Goal: Task Accomplishment & Management: Manage account settings

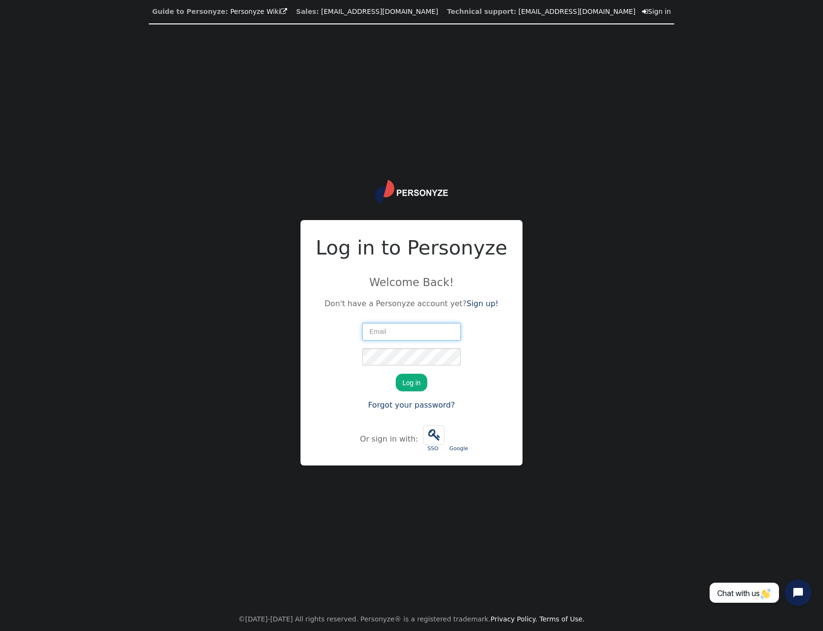
type input "[EMAIL_ADDRESS][DOMAIN_NAME]"
click at [411, 384] on button "Log in" at bounding box center [412, 382] width 32 height 17
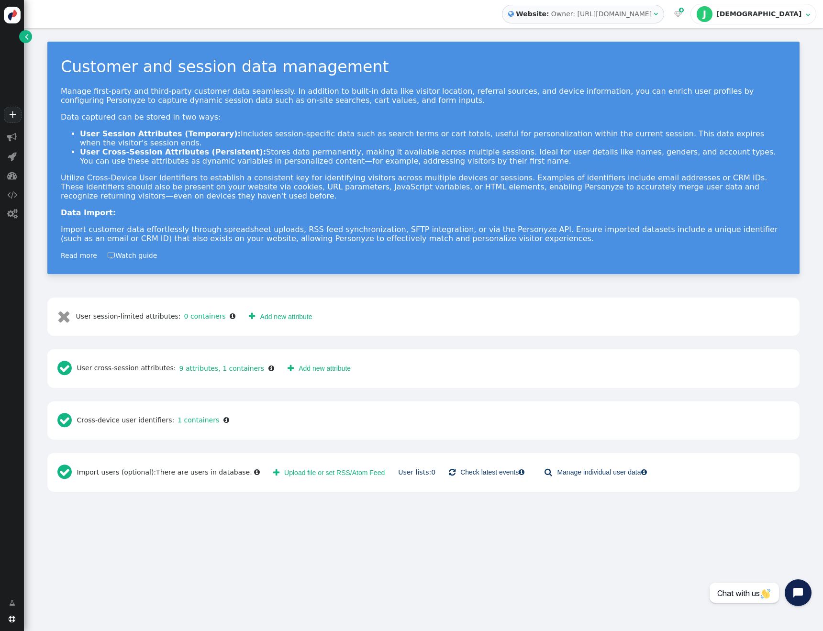
click at [67, 371] on span "" at bounding box center [67, 368] width 20 height 17
click at [198, 367] on link "9 attributes, 1 containers" at bounding box center [220, 369] width 89 height 8
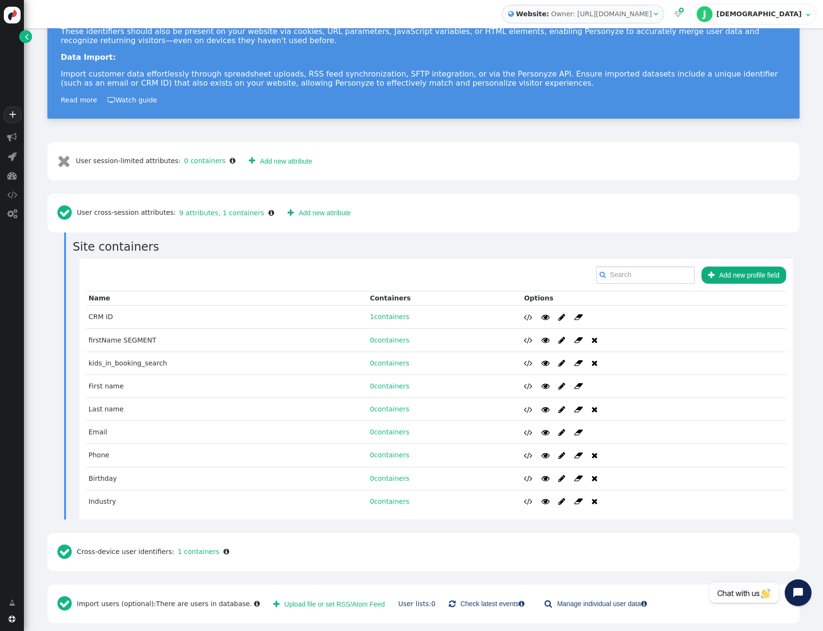
scroll to position [162, 0]
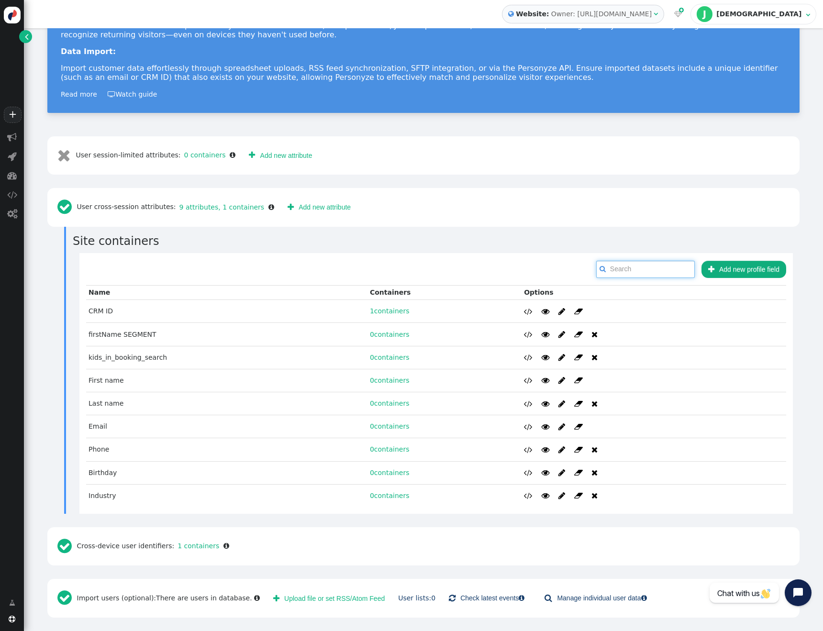
click at [660, 270] on input "text" at bounding box center [645, 269] width 99 height 17
paste input "0324f9fb-1867-4302-b0be-c3eb78edbb00"
type input "0324f9fb-1867-4302-b0be-c3eb78edbb00"
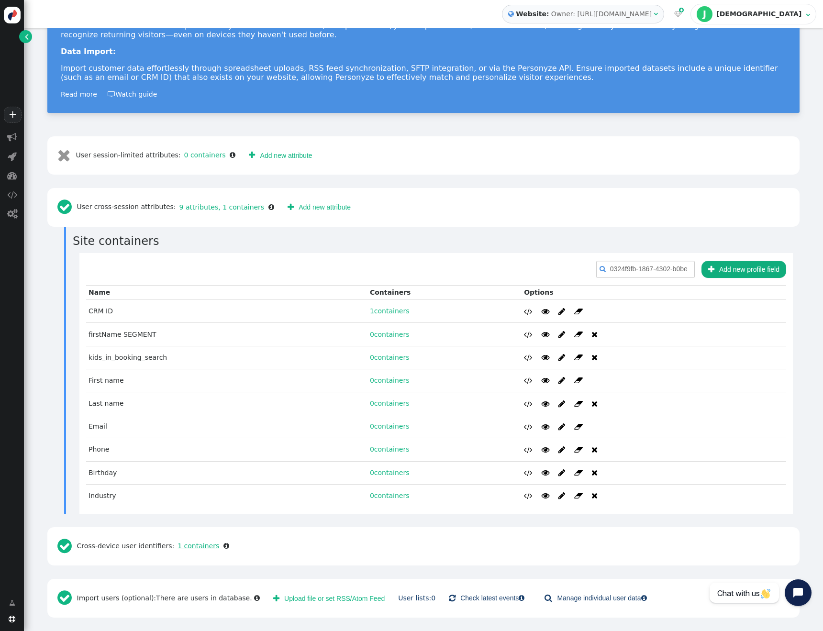
click at [189, 546] on link "1 containers" at bounding box center [196, 546] width 45 height 8
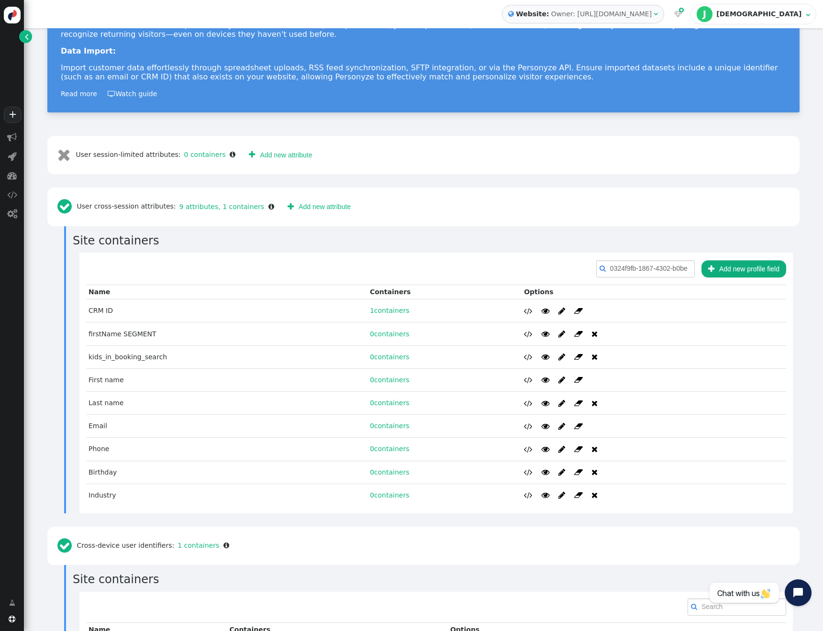
scroll to position [286, 0]
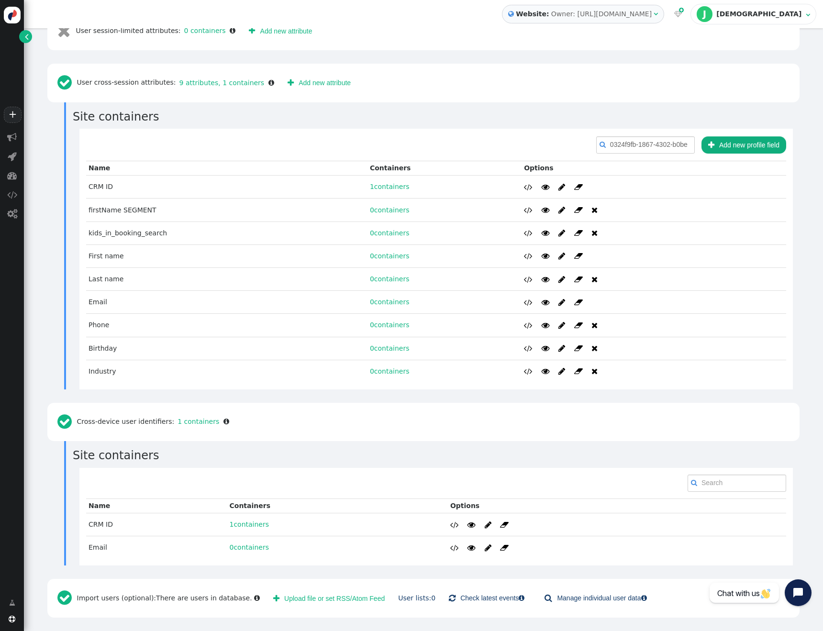
click at [327, 599] on button " Upload file or set RSS/Atom Feed" at bounding box center [329, 598] width 125 height 17
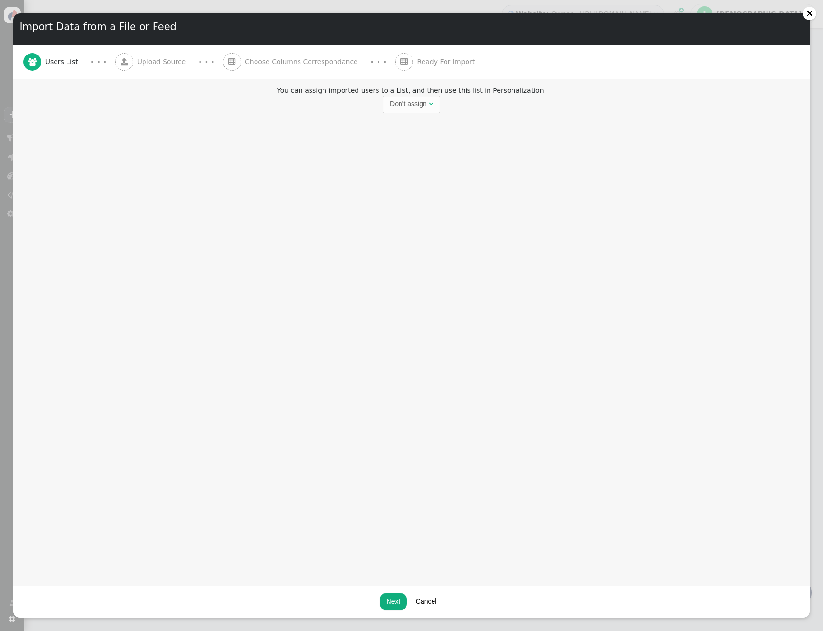
click at [429, 607] on button "Cancel" at bounding box center [426, 601] width 34 height 17
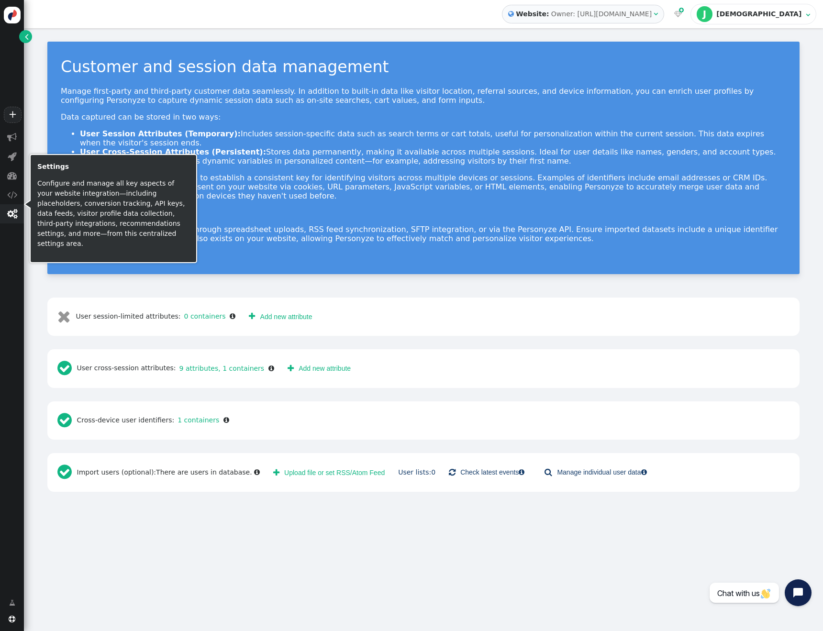
click at [12, 212] on span "" at bounding box center [12, 214] width 10 height 10
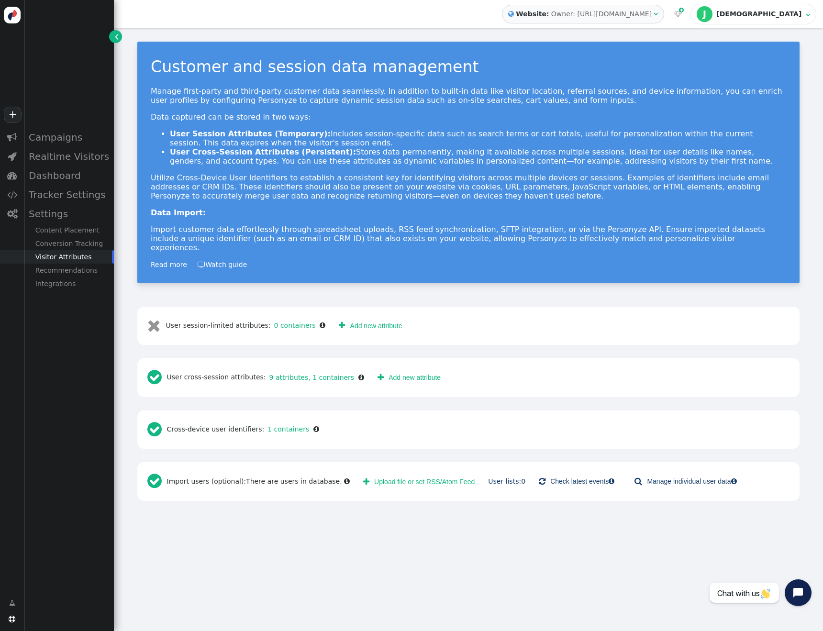
click at [201, 478] on div " Import users (optional): There are users in database . " at bounding box center [248, 481] width 209 height 25
click at [156, 474] on span "" at bounding box center [157, 481] width 20 height 25
click at [501, 478] on link "User lists: 0" at bounding box center [506, 482] width 37 height 8
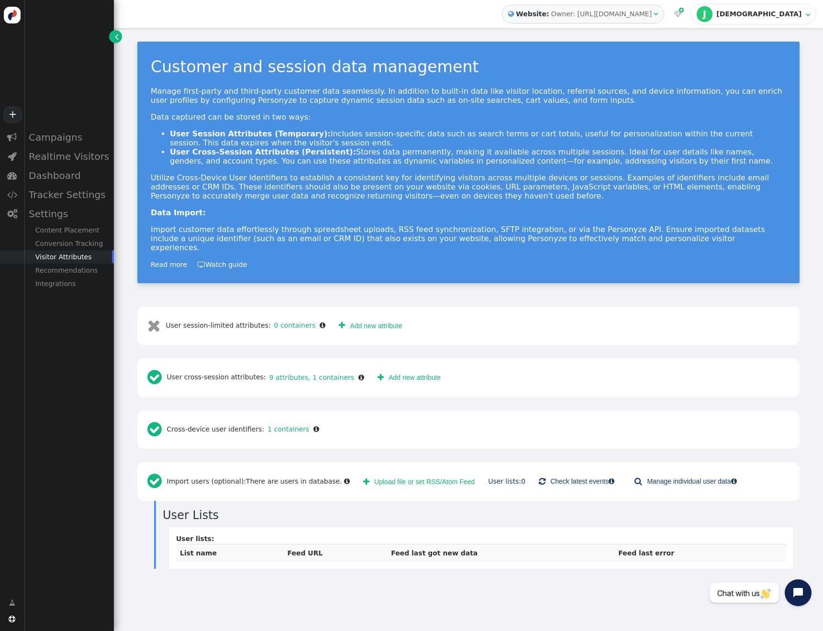
click at [190, 313] on div " User session-limited attributes: 0 containers " at bounding box center [236, 325] width 185 height 25
click at [658, 474] on link " Manage individual user data " at bounding box center [685, 481] width 115 height 17
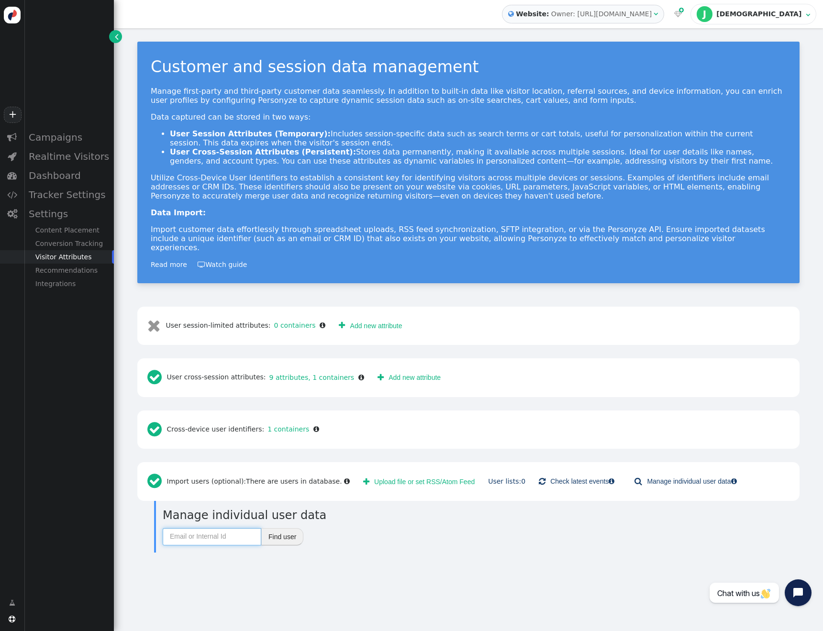
click at [208, 529] on input "text" at bounding box center [212, 536] width 99 height 17
paste input "0324f9fb-1867-4302-b0be-c3eb78edbb00"
click at [288, 529] on button "Find user" at bounding box center [282, 536] width 42 height 17
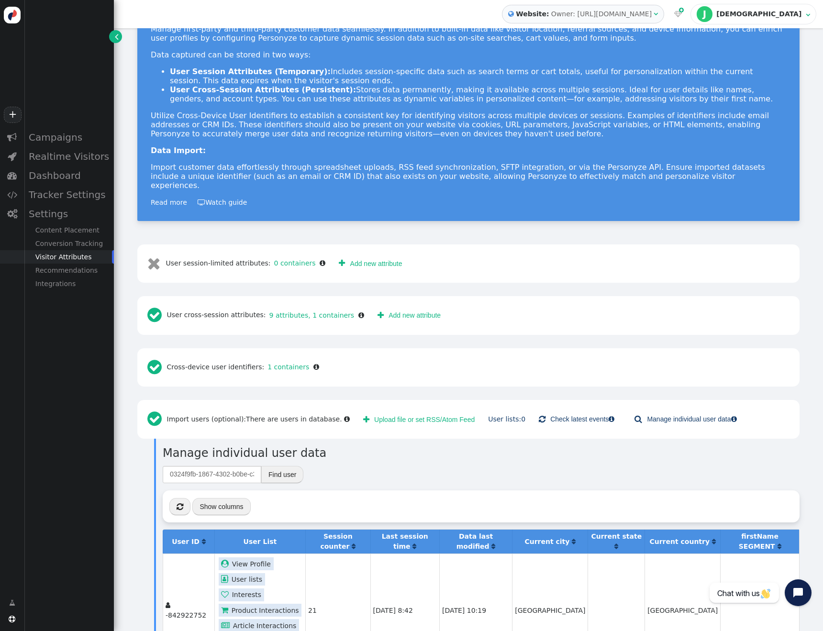
scroll to position [101, 0]
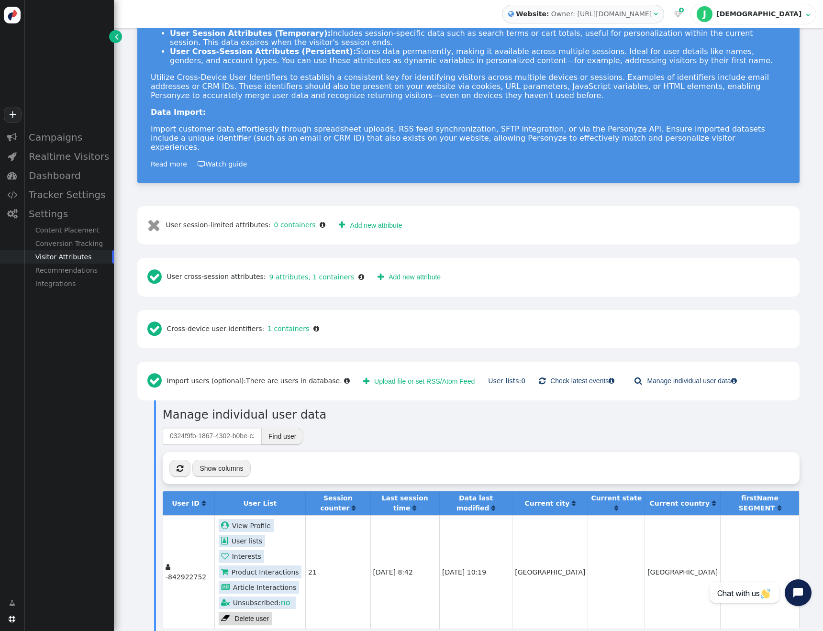
click at [247, 519] on link " View Profile" at bounding box center [246, 525] width 55 height 13
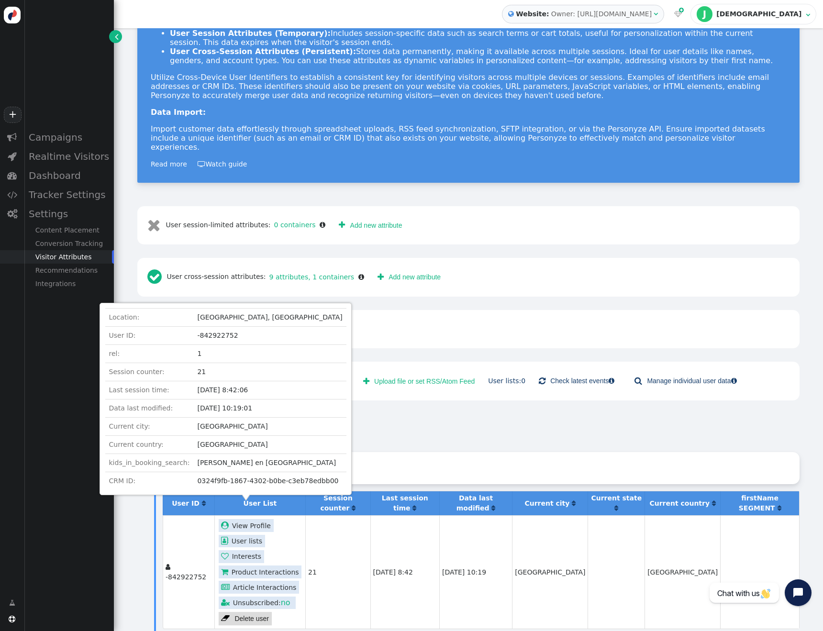
click at [473, 453] on div " « ◂ 1 ▸ » Show columns" at bounding box center [481, 468] width 637 height 32
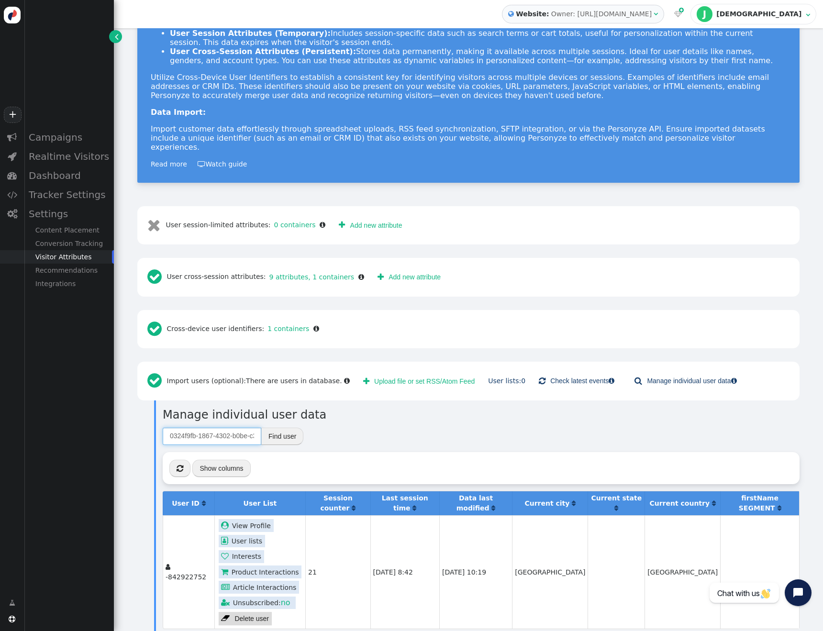
click at [217, 428] on input "0324f9fb-1867-4302-b0be-c3eb78edbb00" at bounding box center [212, 436] width 99 height 17
paste input "539ba20d-5235-430f-8fe0-c1399cded0d3"
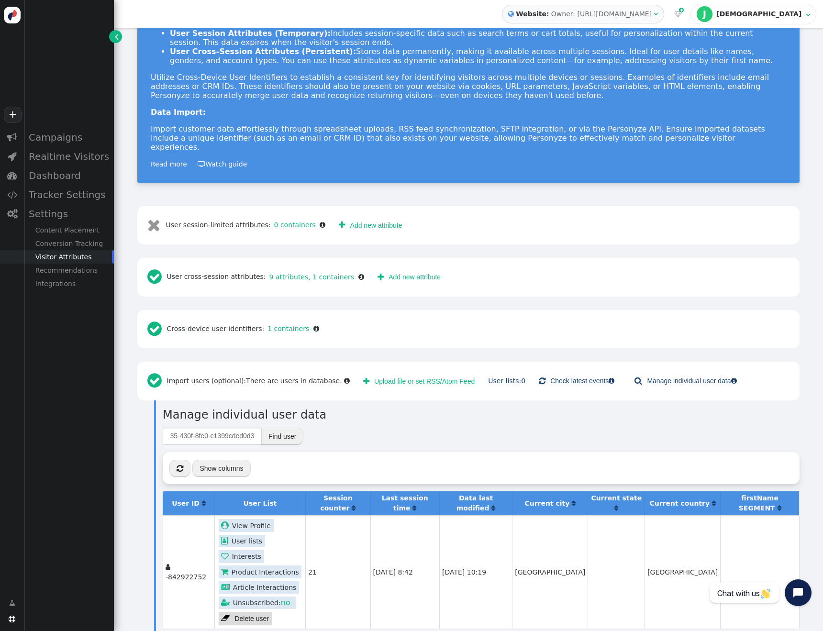
click at [294, 428] on button "Find user" at bounding box center [282, 436] width 42 height 17
click at [254, 519] on link " View Profile" at bounding box center [250, 525] width 55 height 13
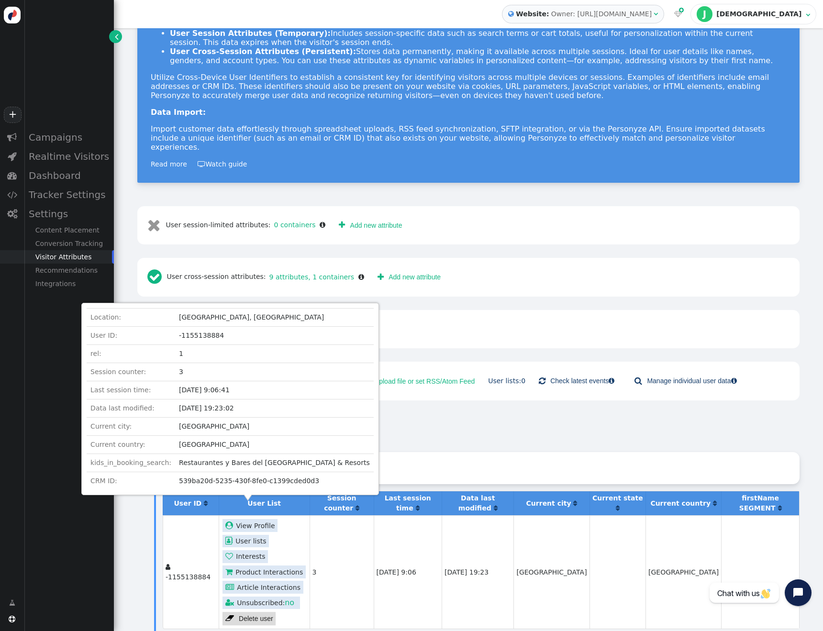
click at [473, 437] on div "539ba20d-5235-430f-8fe0-c1399cded0d3 Find user  « ◂ 1 ▸ » Show columns User ID…" at bounding box center [481, 528] width 637 height 202
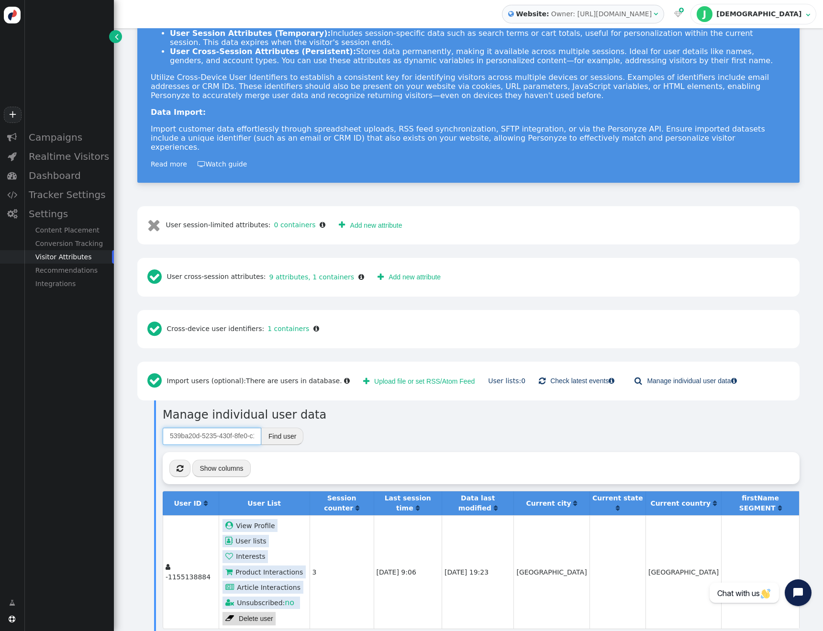
click at [213, 428] on input "539ba20d-5235-430f-8fe0-c1399cded0d3" at bounding box center [212, 436] width 99 height 17
paste input "3d6d9e73-8322-4b35-8dd2-b8449c7820a1"
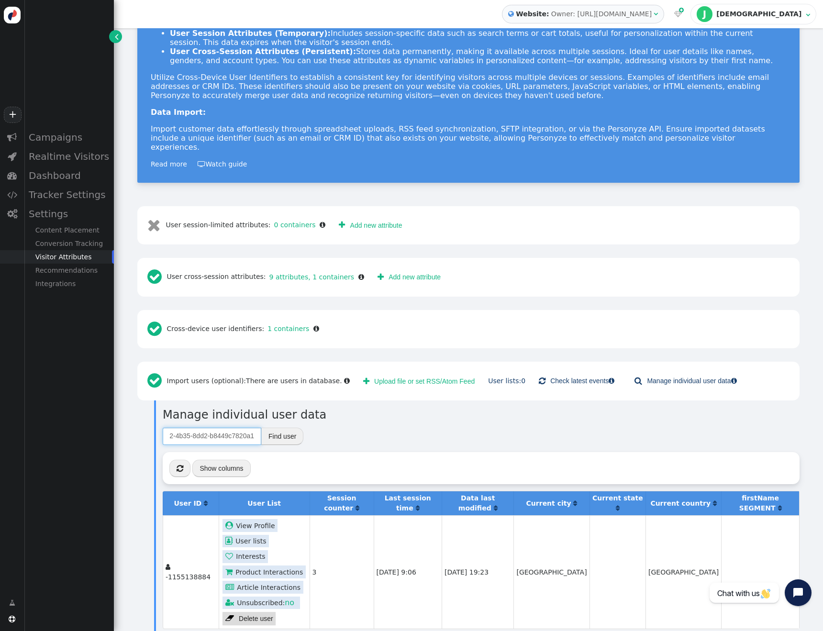
type input "3d6d9e73-8322-4b35-8dd2-b8449c7820a1"
click at [278, 428] on button "Find user" at bounding box center [282, 436] width 42 height 17
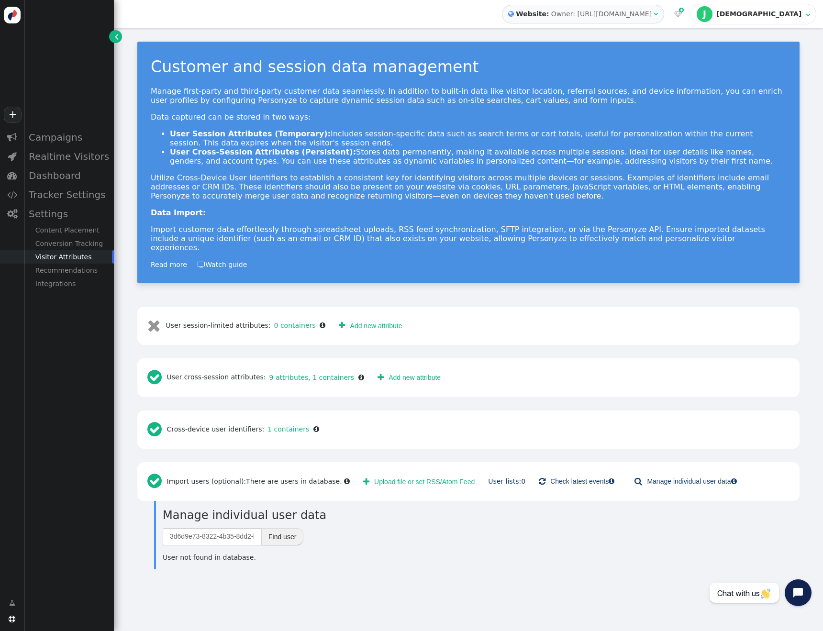
scroll to position [0, 0]
click at [232, 528] on input "3d6d9e73-8322-4b35-8dd2-b8449c7820a1" at bounding box center [212, 536] width 99 height 17
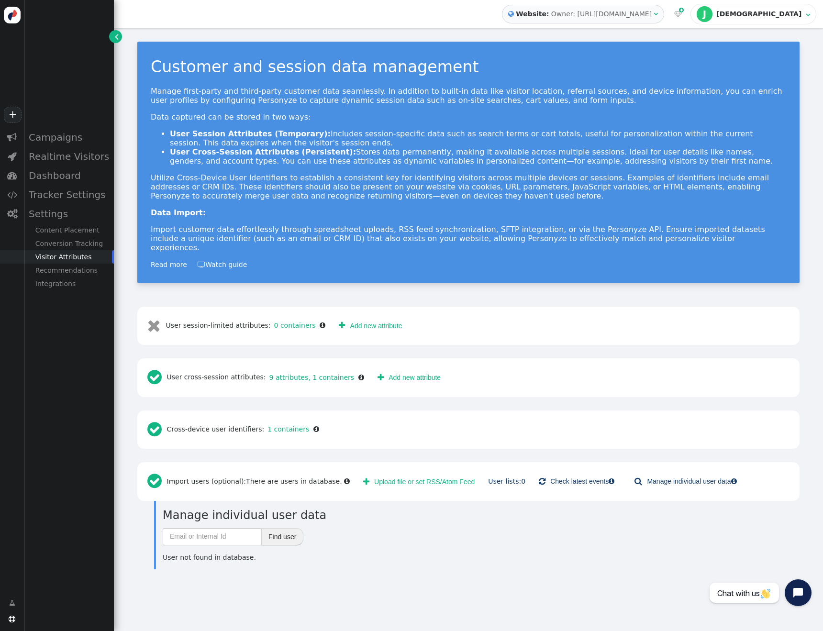
click at [297, 528] on button "Find user" at bounding box center [282, 536] width 42 height 17
